Goal: Complete application form

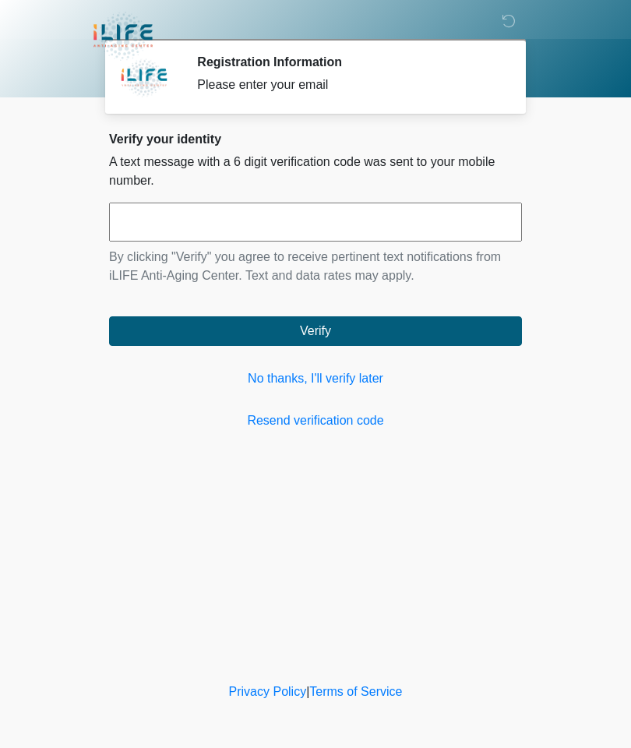
click at [327, 380] on link "No thanks, I'll verify later" at bounding box center [315, 378] width 413 height 19
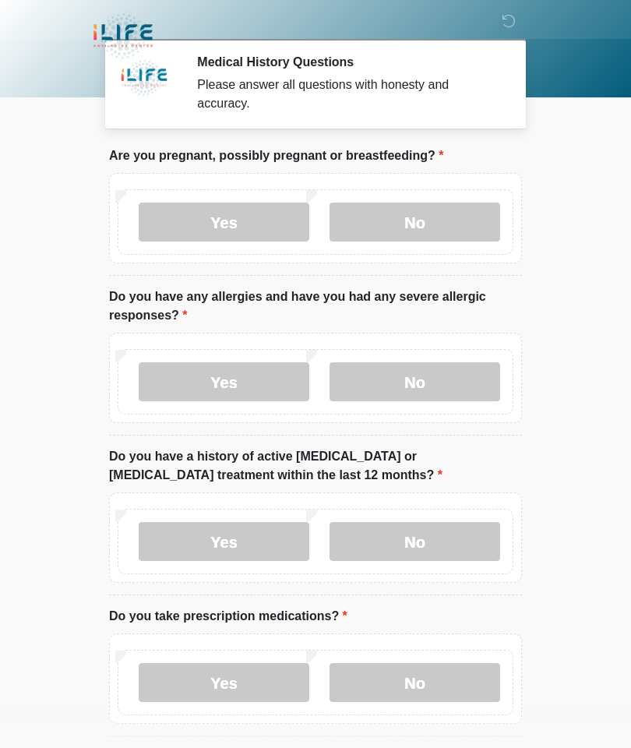
click at [417, 215] on label "No" at bounding box center [414, 222] width 171 height 39
click at [403, 388] on label "No" at bounding box center [414, 381] width 171 height 39
click at [421, 533] on label "No" at bounding box center [414, 541] width 171 height 39
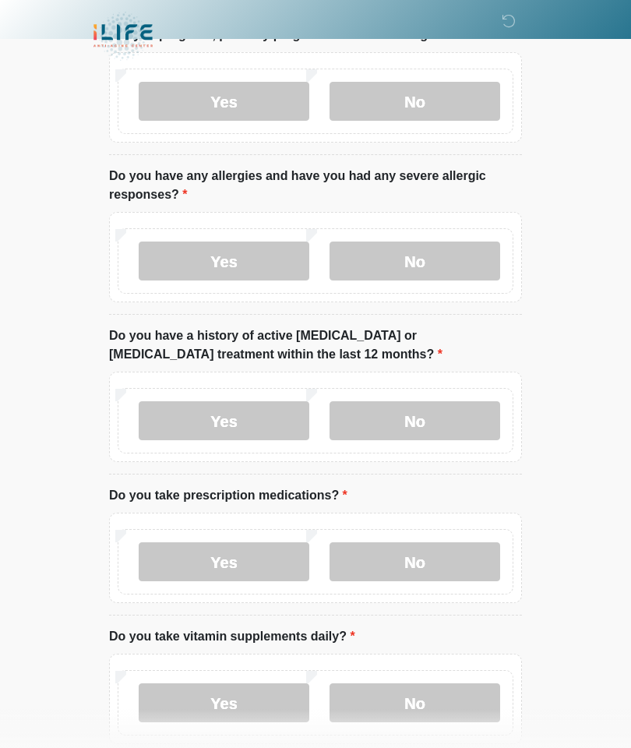
scroll to position [125, 0]
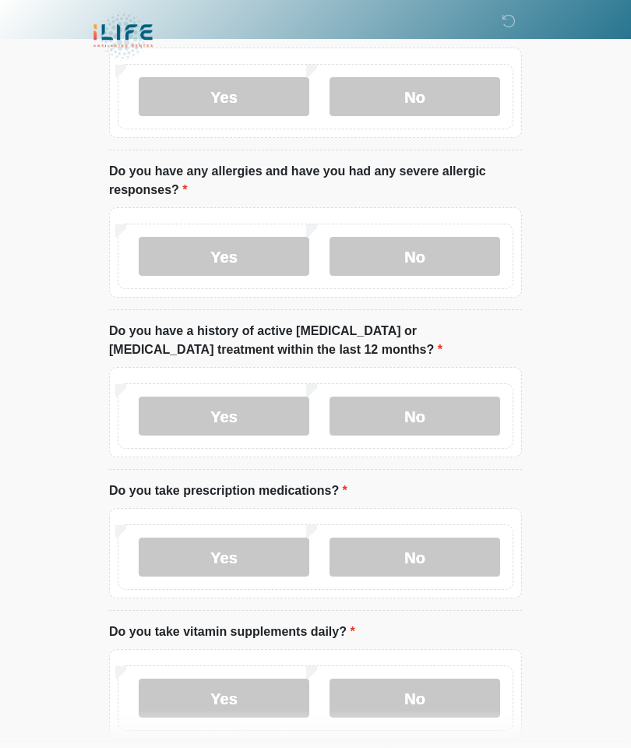
click at [433, 542] on label "No" at bounding box center [414, 556] width 171 height 39
click at [431, 689] on label "No" at bounding box center [414, 697] width 171 height 39
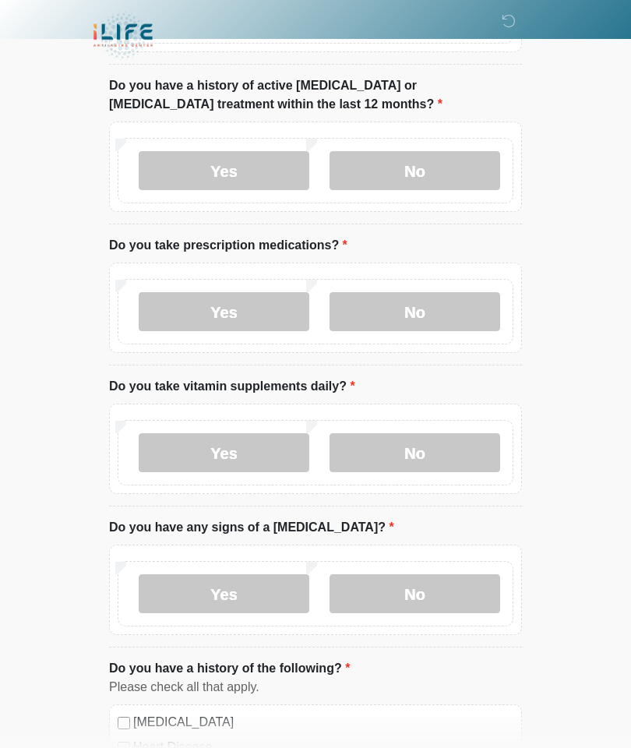
click at [416, 582] on label "No" at bounding box center [414, 594] width 171 height 39
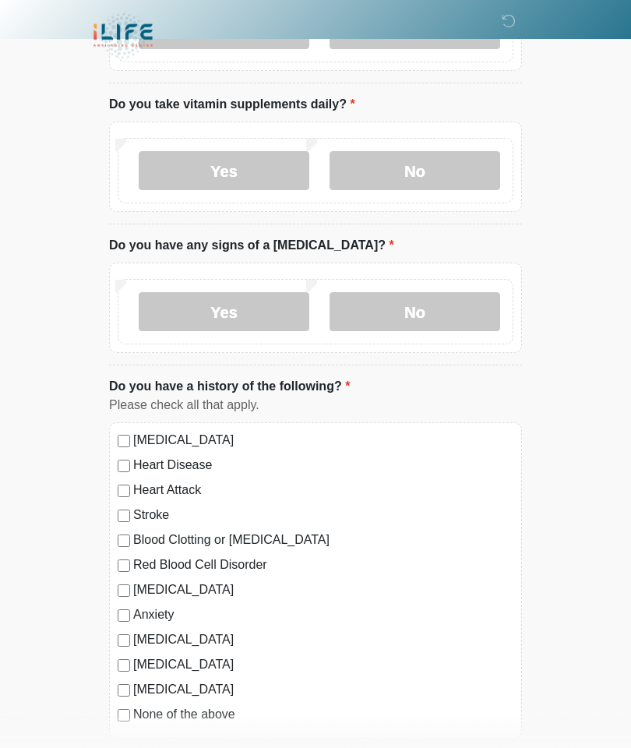
scroll to position [654, 0]
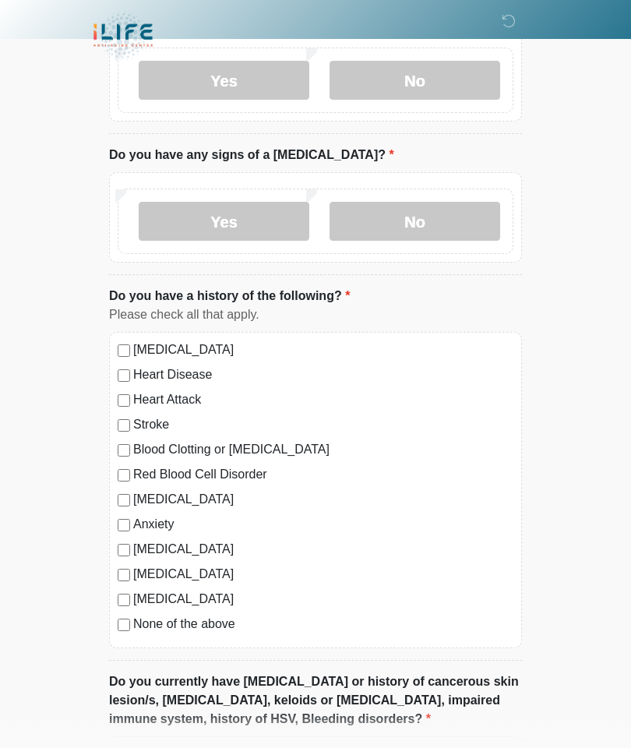
click at [213, 620] on label "None of the above" at bounding box center [323, 624] width 380 height 19
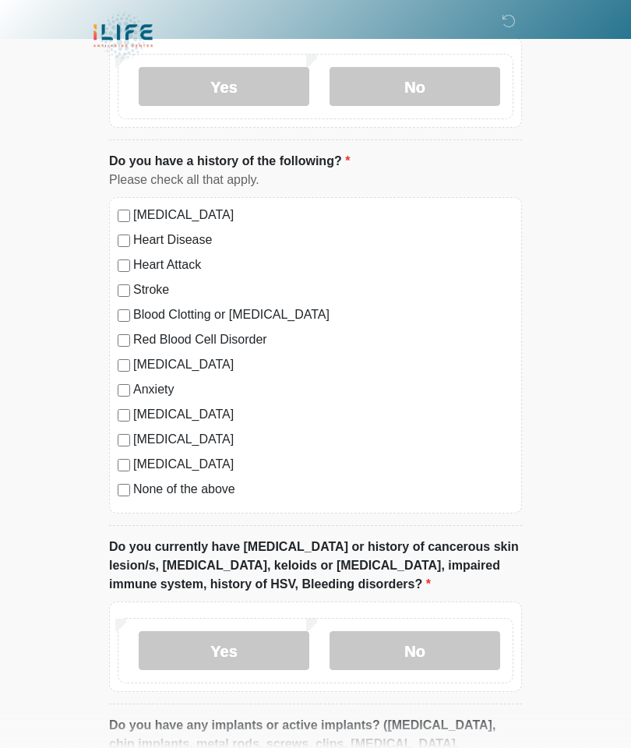
scroll to position [893, 0]
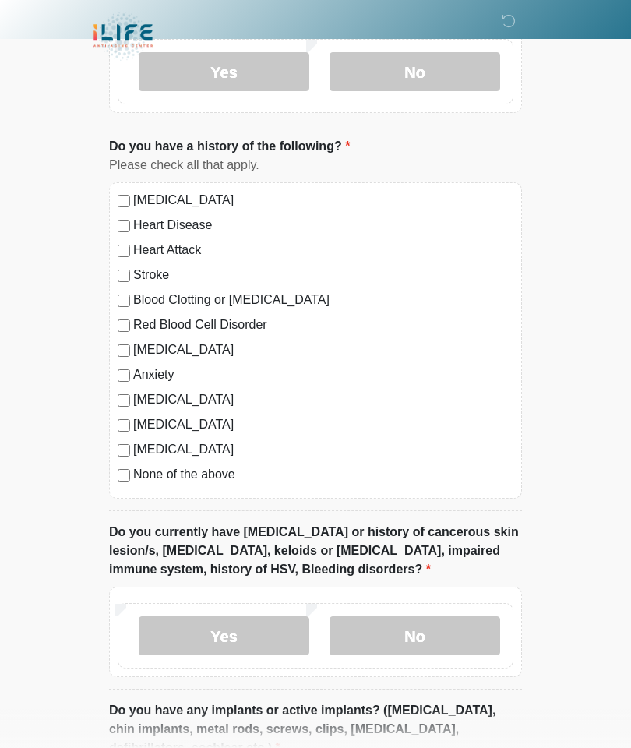
click at [424, 632] on label "No" at bounding box center [414, 635] width 171 height 39
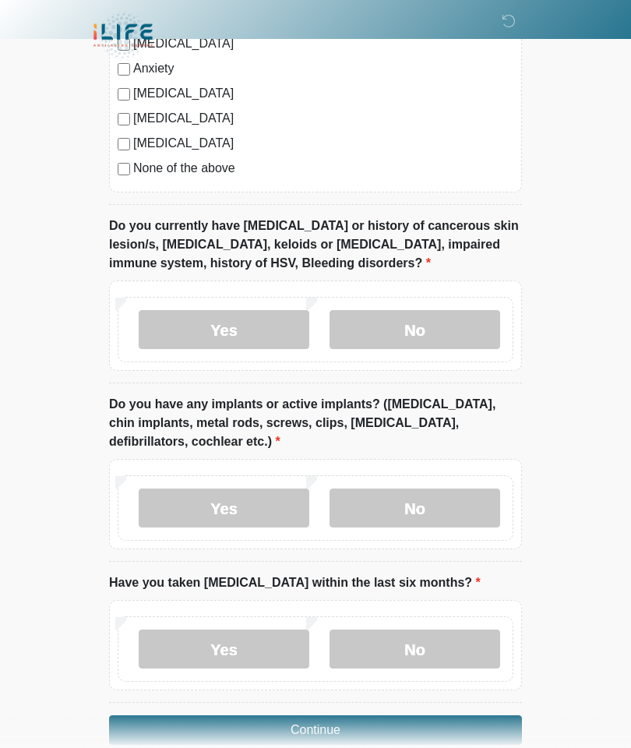
scroll to position [1200, 0]
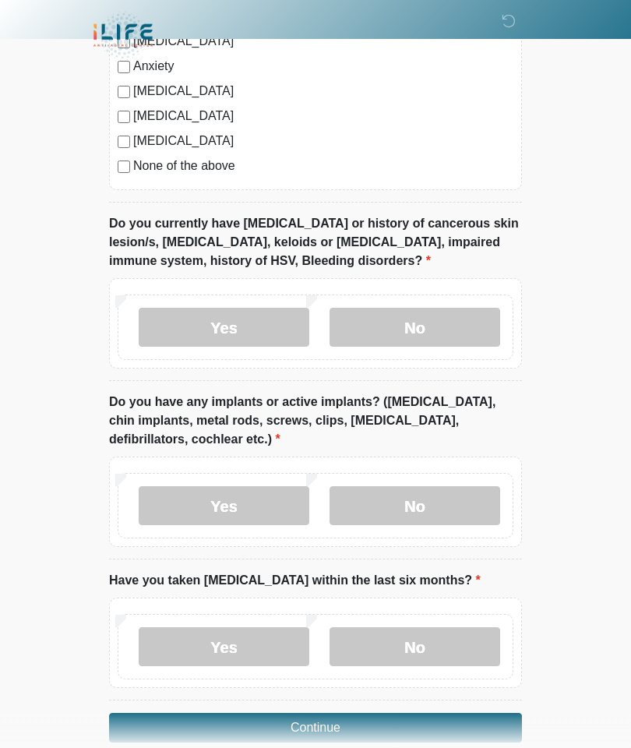
click at [432, 494] on label "No" at bounding box center [414, 506] width 171 height 39
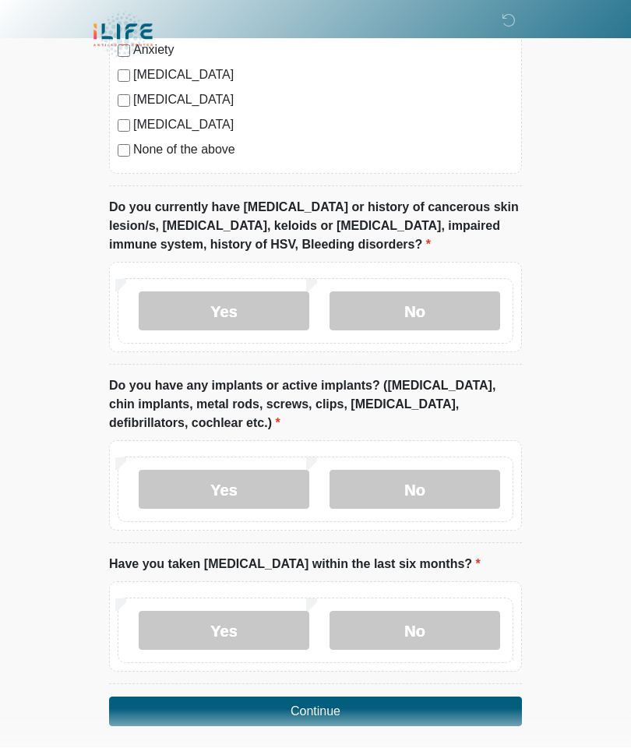
scroll to position [1214, 0]
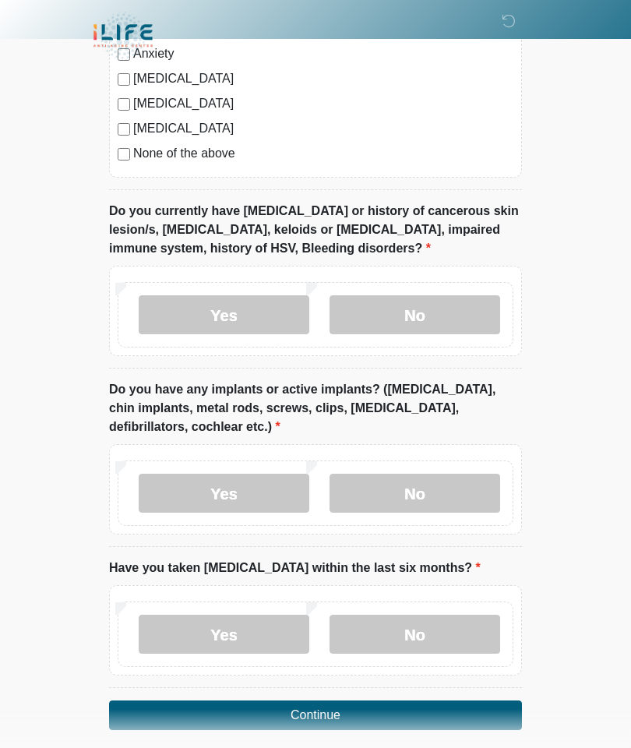
click at [417, 619] on label "No" at bounding box center [414, 634] width 171 height 39
click at [322, 706] on button "Continue" at bounding box center [315, 715] width 413 height 30
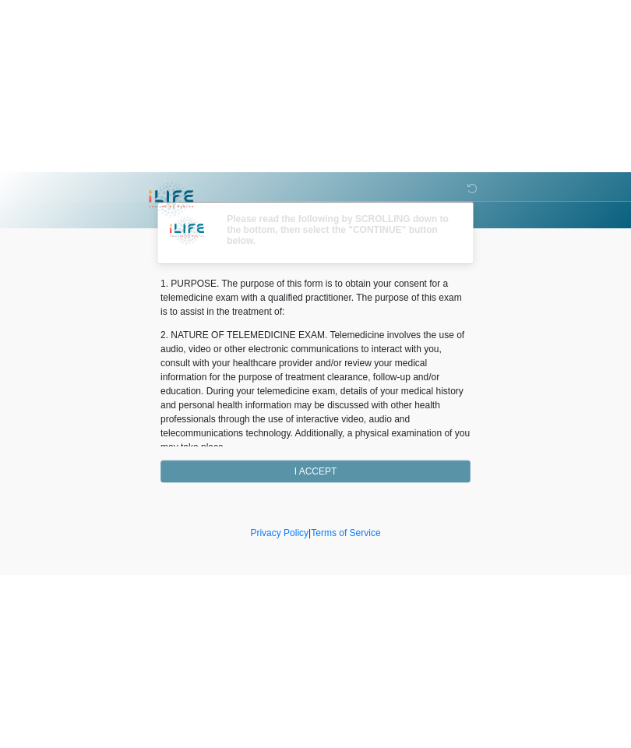
scroll to position [0, 0]
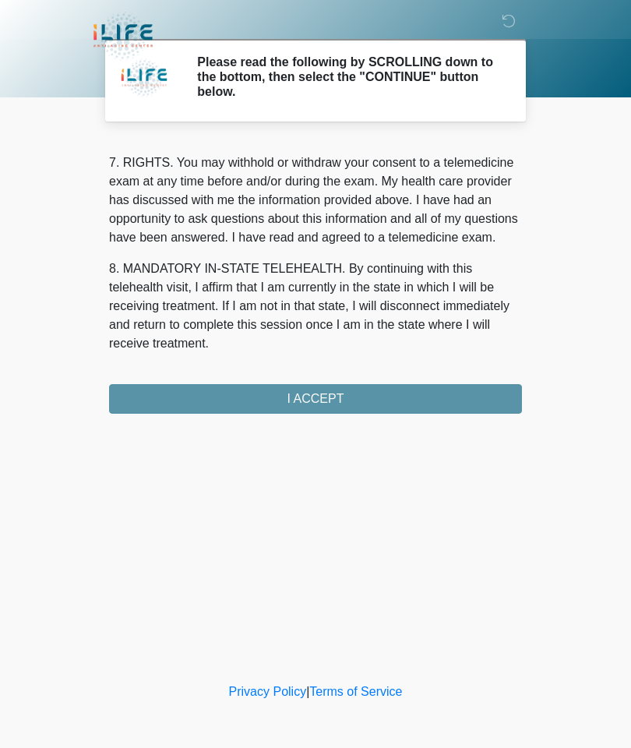
click at [315, 397] on div "1. PURPOSE. The purpose of this form is to obtain your consent for a telemedici…" at bounding box center [315, 276] width 413 height 274
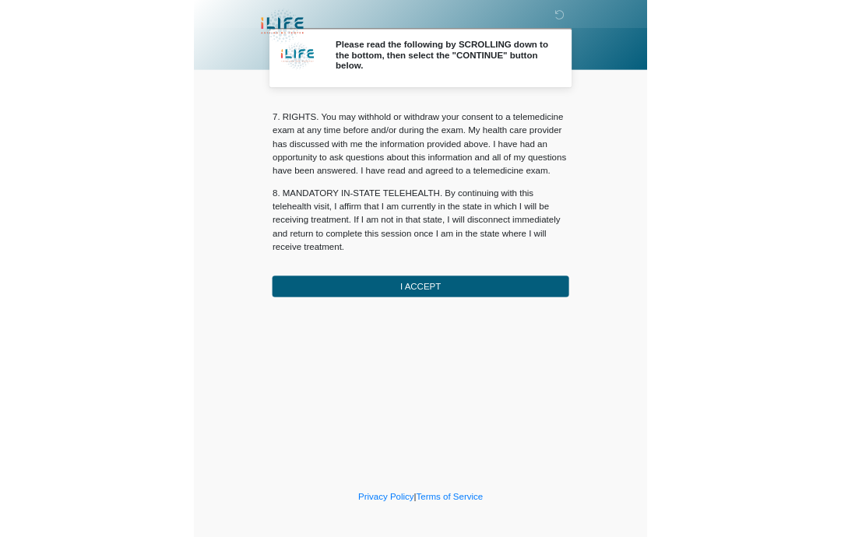
scroll to position [678, 0]
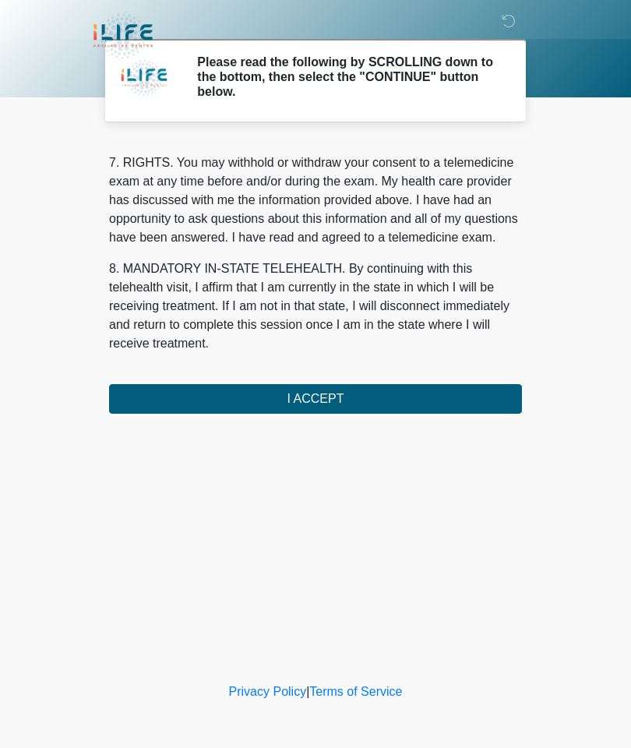
click at [365, 393] on button "I ACCEPT" at bounding box center [315, 399] width 413 height 30
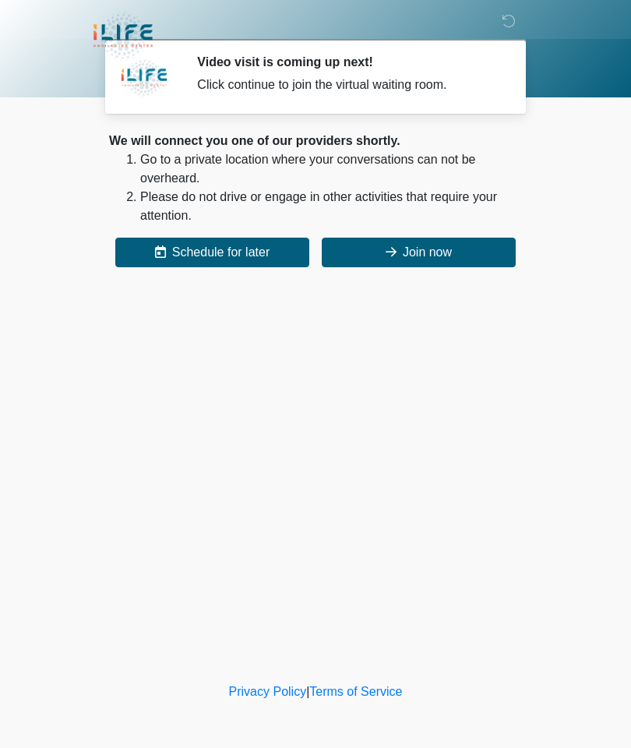
click at [454, 252] on button "Join now" at bounding box center [419, 253] width 194 height 30
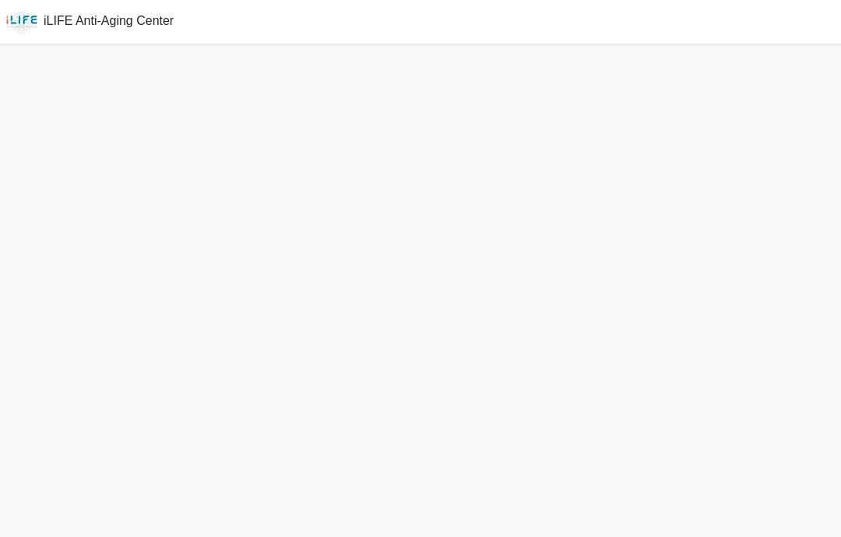
scroll to position [3, 0]
